Goal: Entertainment & Leisure: Consume media (video, audio)

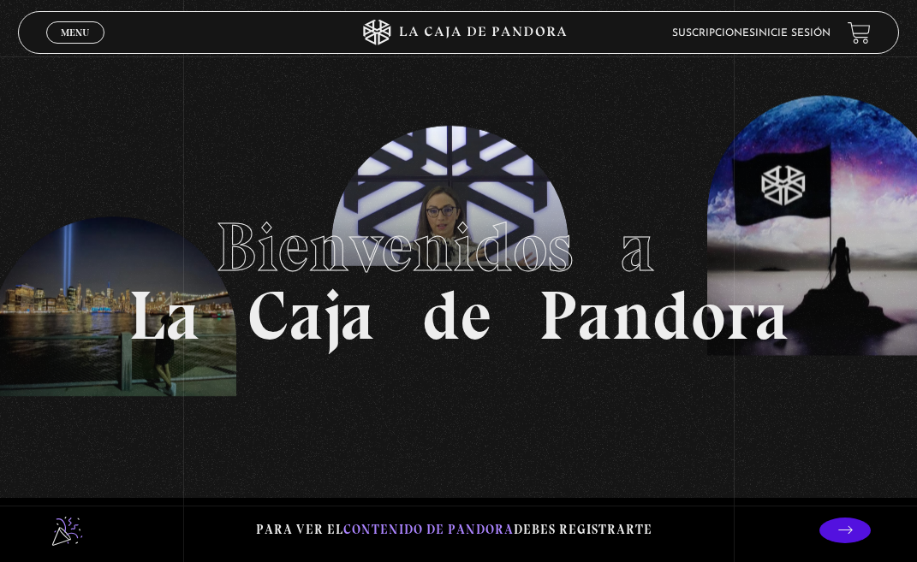
click at [810, 33] on link "Inicie sesión" at bounding box center [792, 33] width 75 height 10
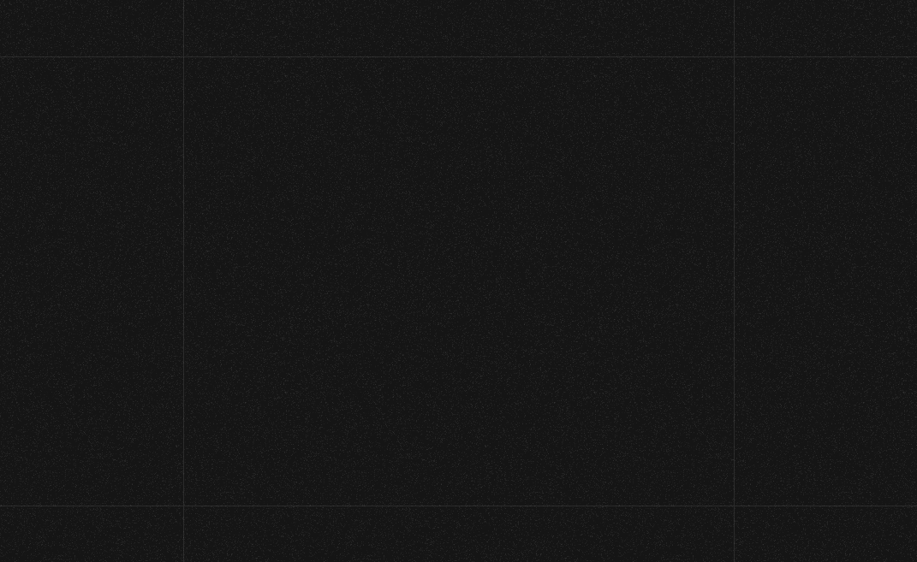
scroll to position [63, 0]
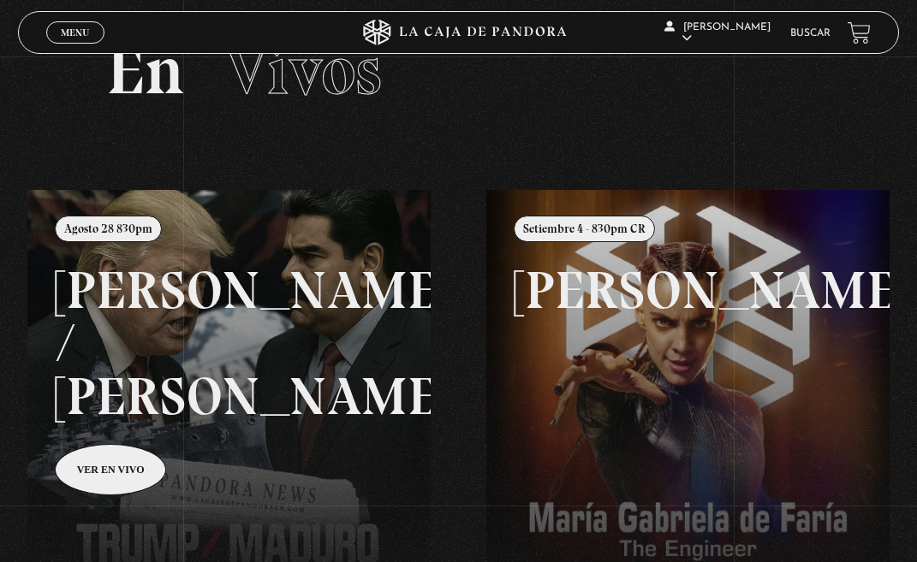
click at [320, 366] on link at bounding box center [485, 471] width 917 height 562
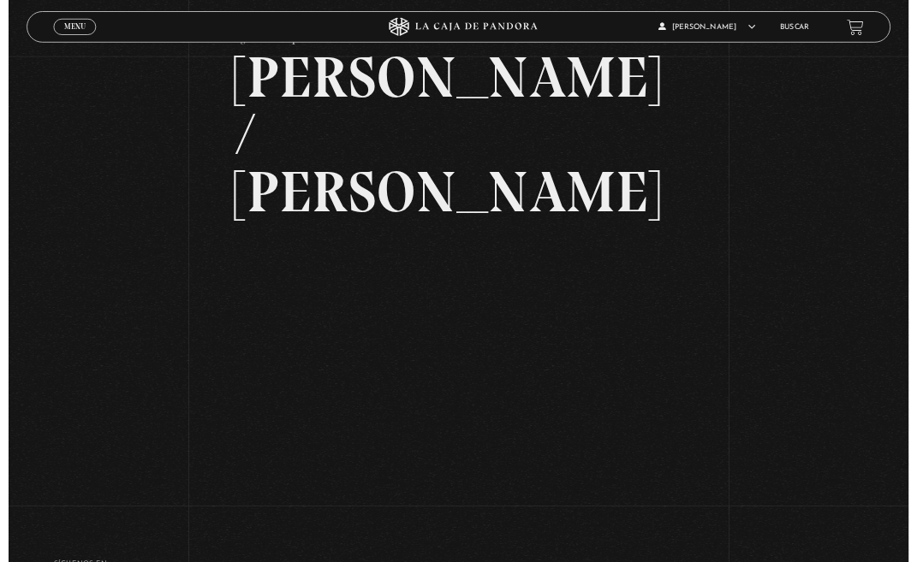
scroll to position [205, 0]
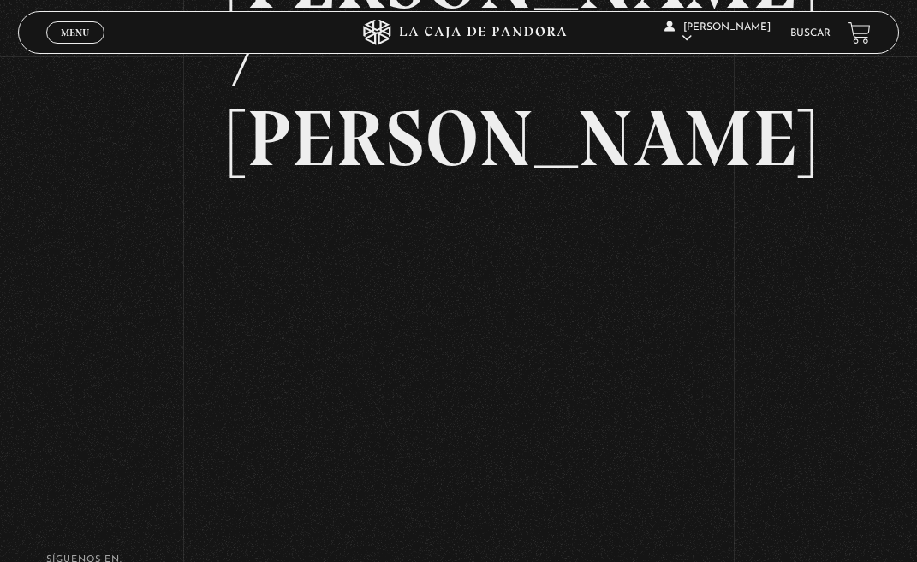
click at [697, 330] on div "Volver Agosto 28 830pm [PERSON_NAME] / [GEOGRAPHIC_DATA]" at bounding box center [458, 174] width 917 height 644
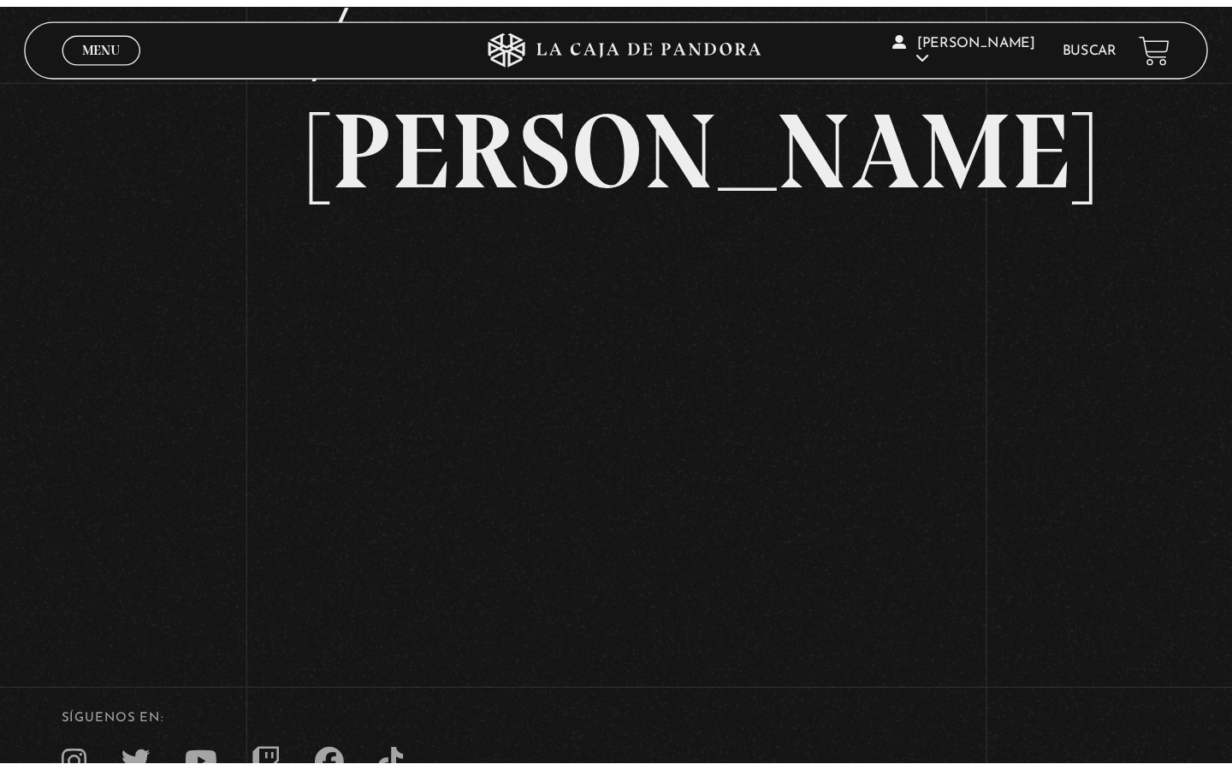
scroll to position [122, 0]
